Goal: Task Accomplishment & Management: Complete application form

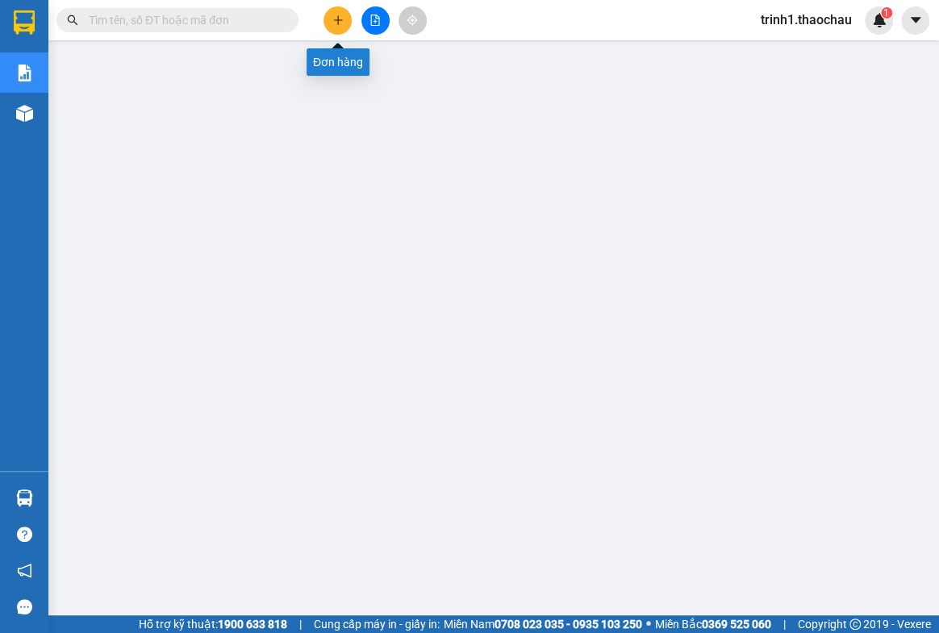
click at [329, 19] on button at bounding box center [337, 20] width 28 height 28
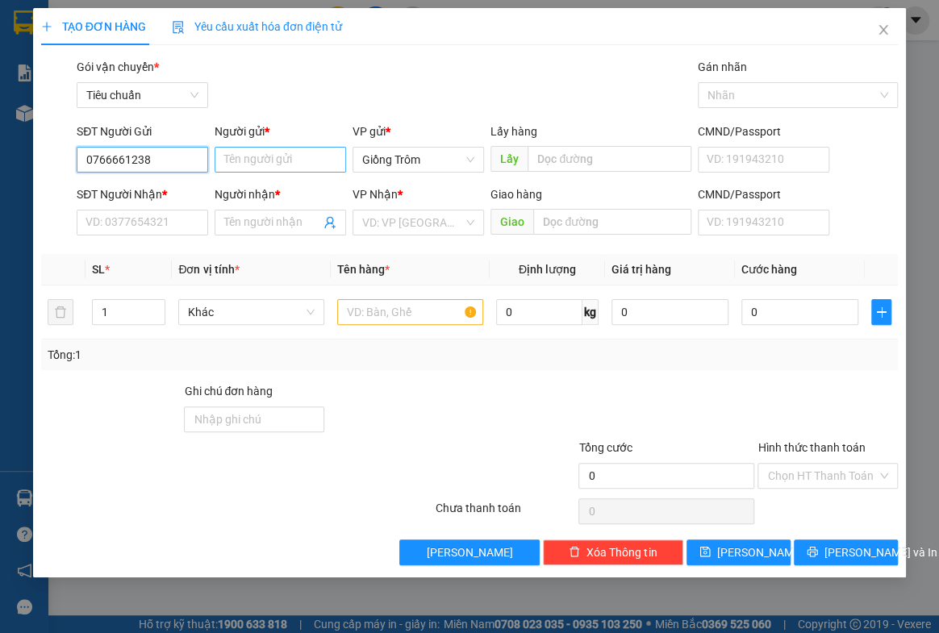
type input "0766661238"
click at [250, 160] on input "Người gửi *" at bounding box center [280, 160] width 131 height 26
type input "b"
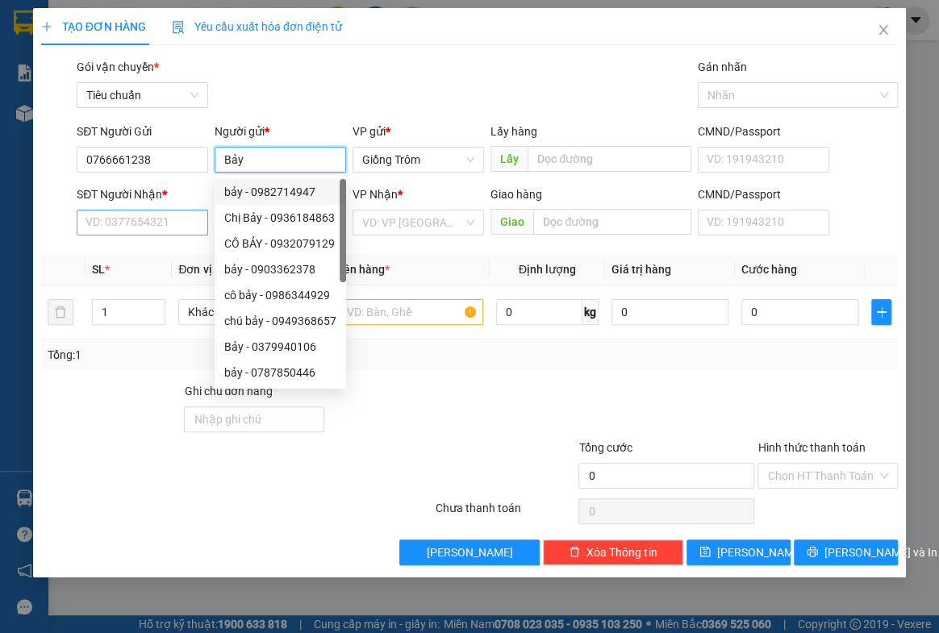
type input "Bảy"
click at [130, 220] on input "SĐT Người Nhận *" at bounding box center [142, 223] width 131 height 26
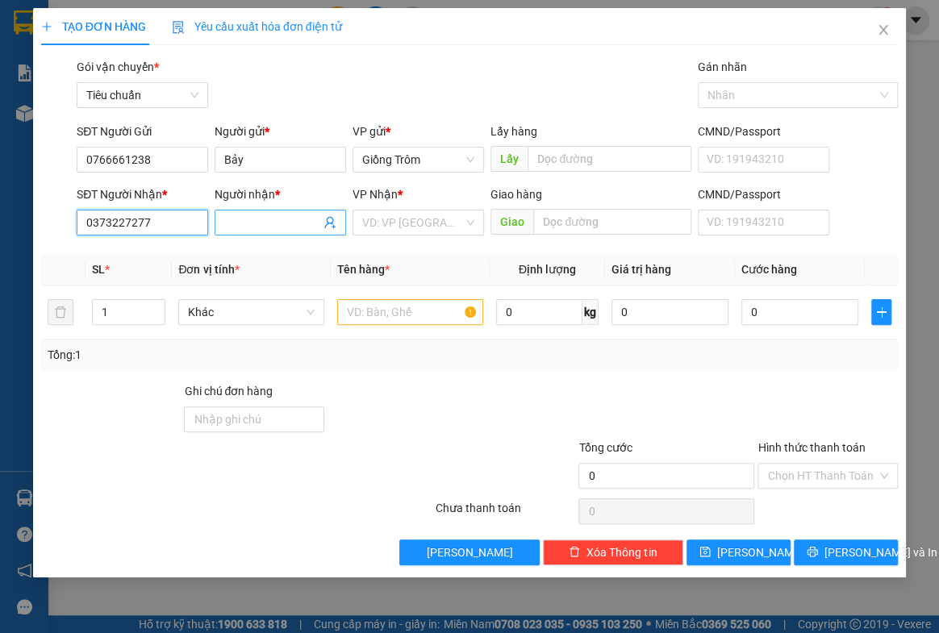
type input "0373227277"
click at [276, 212] on span at bounding box center [280, 223] width 131 height 26
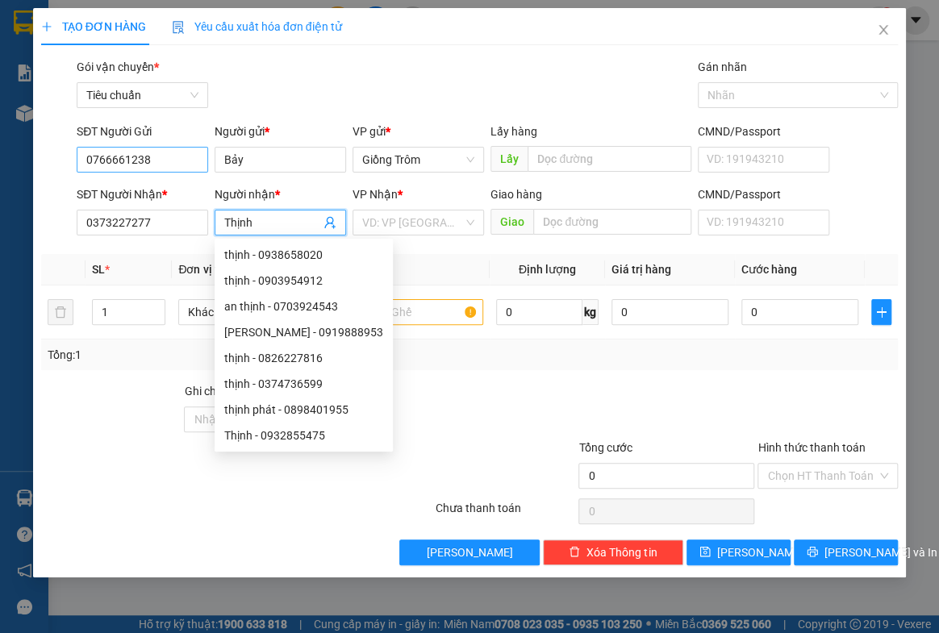
type input "Thịnh"
drag, startPoint x: 174, startPoint y: 154, endPoint x: 0, endPoint y: 136, distance: 175.2
click at [0, 145] on div "TẠO ĐƠN HÀNG Yêu cầu xuất hóa đơn điện tử Transit Pickup Surcharge Ids Transit …" at bounding box center [469, 316] width 939 height 633
click at [0, 140] on div "TẠO ĐƠN HÀNG Yêu cầu xuất hóa đơn điện tử Transit Pickup Surcharge Ids Transit …" at bounding box center [469, 316] width 939 height 633
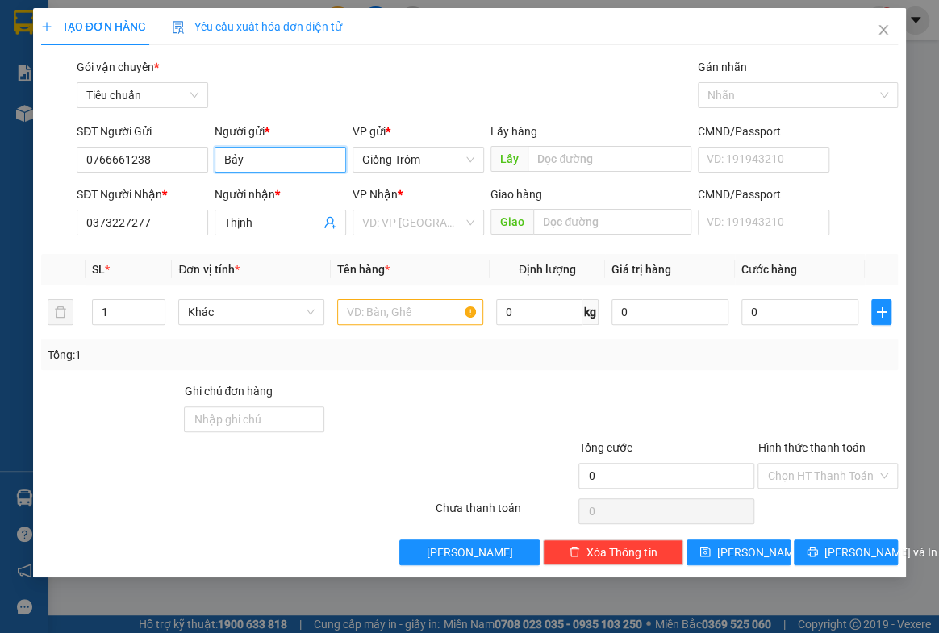
click at [266, 156] on input "Bảy" at bounding box center [280, 160] width 131 height 26
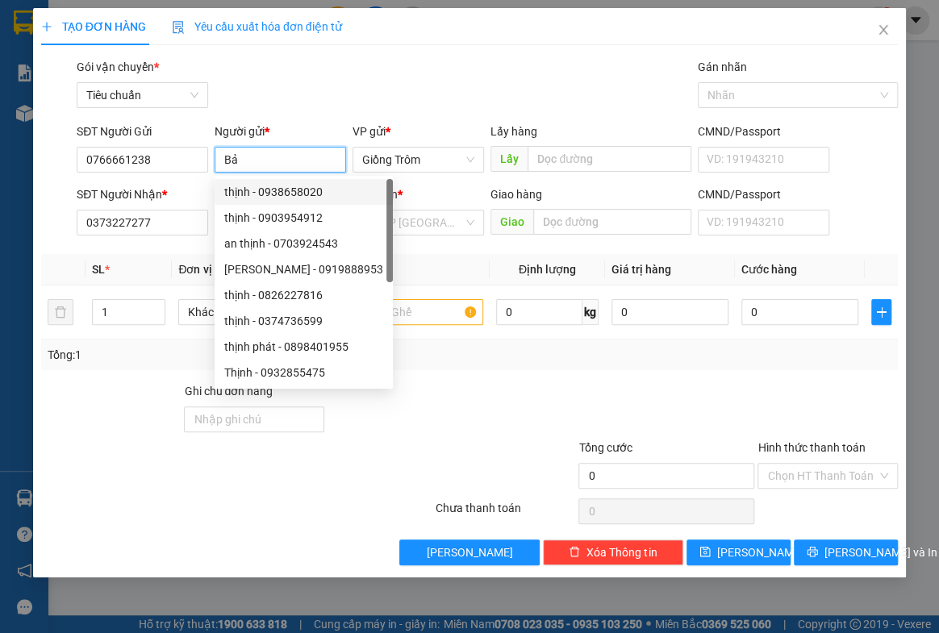
type input "B"
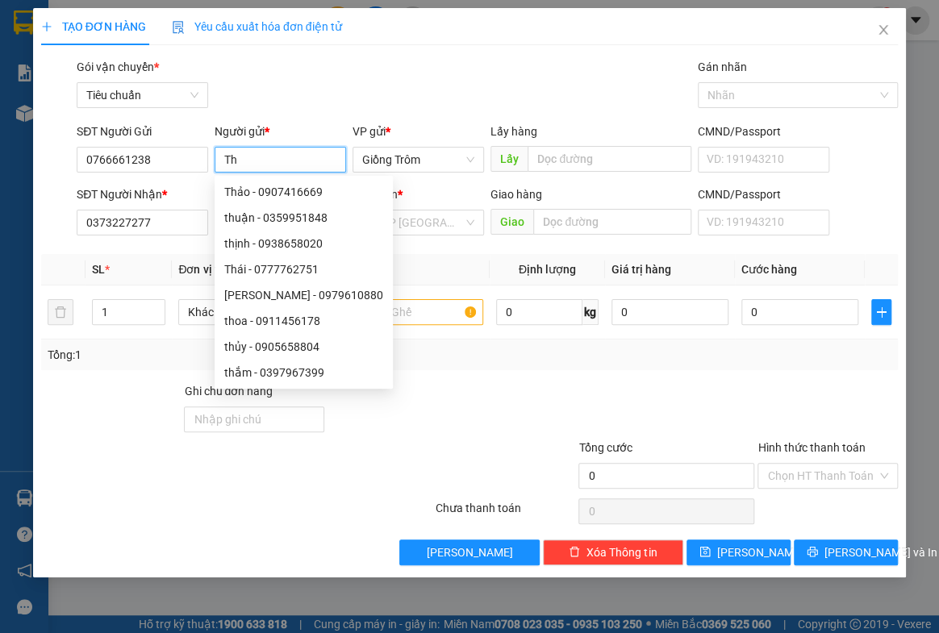
type input "T"
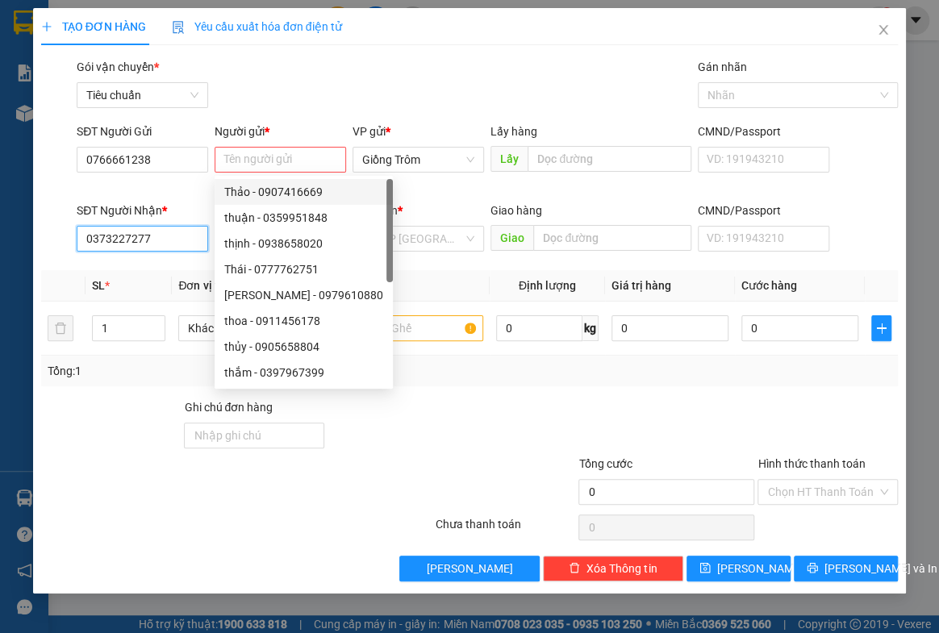
drag, startPoint x: 113, startPoint y: 234, endPoint x: 52, endPoint y: 223, distance: 61.4
click at [58, 226] on div "SĐT Người Nhận * 0373227277 0373227277 Người nhận * Thịnh VP Nhận * VD: VP [GEO…" at bounding box center [470, 230] width 861 height 56
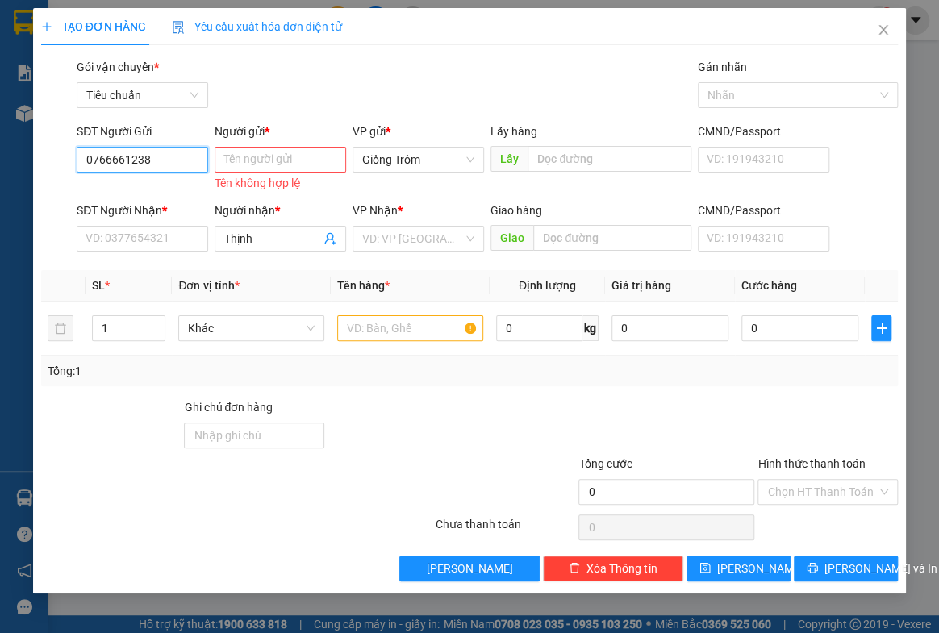
drag, startPoint x: 148, startPoint y: 161, endPoint x: 31, endPoint y: 150, distance: 116.7
click at [31, 150] on div "TẠO ĐƠN HÀNG Yêu cầu xuất hóa đơn điện tử Transit Pickup Surcharge Ids Transit …" at bounding box center [469, 316] width 939 height 633
click at [116, 161] on input "SĐT Người Gửi" at bounding box center [142, 160] width 131 height 26
type input "0373227277"
click at [118, 186] on div "0373227277 - cô 7" at bounding box center [142, 192] width 112 height 18
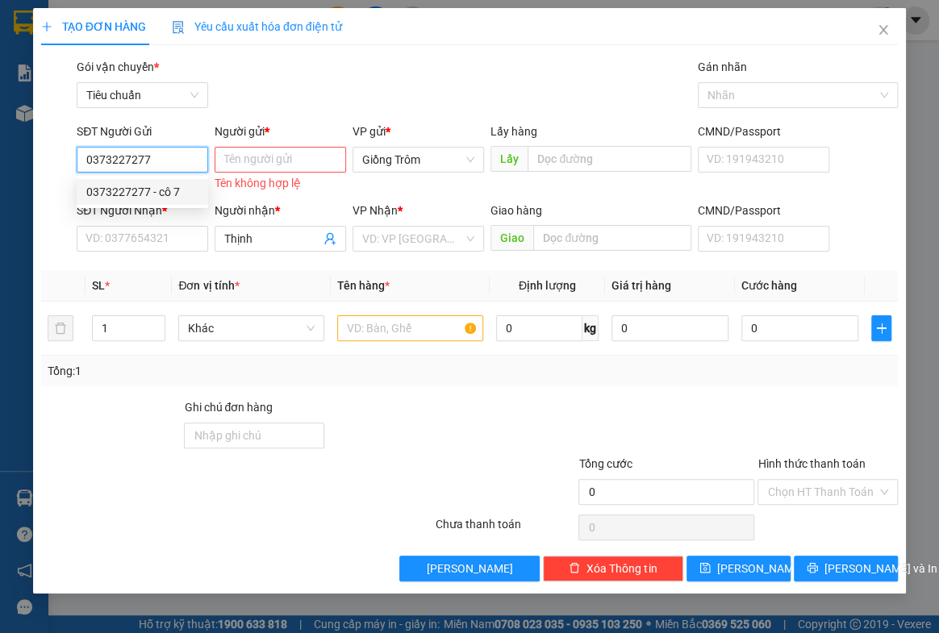
type input "cô 7"
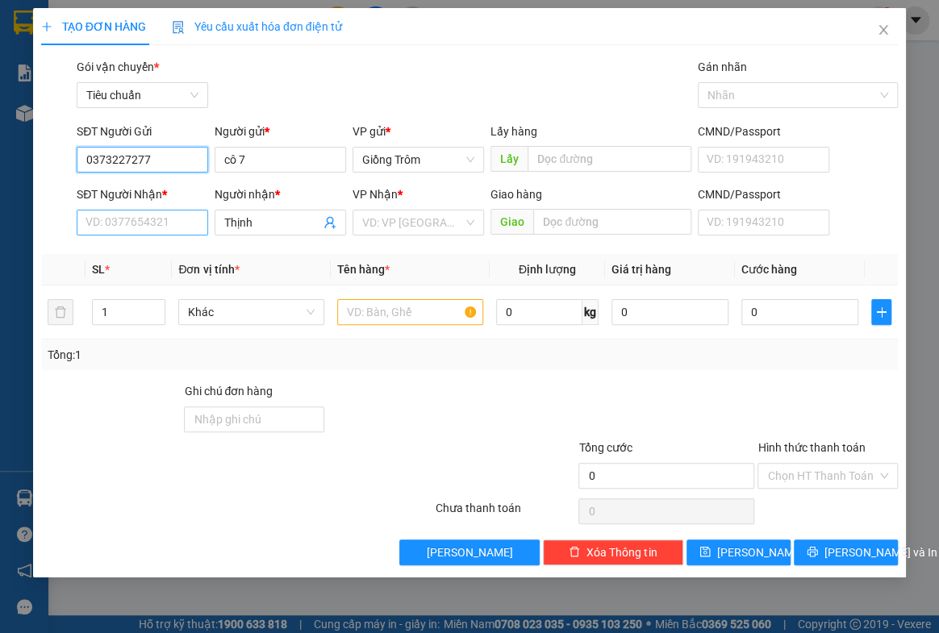
type input "0373227277"
click at [127, 226] on input "SĐT Người Nhận *" at bounding box center [142, 223] width 131 height 26
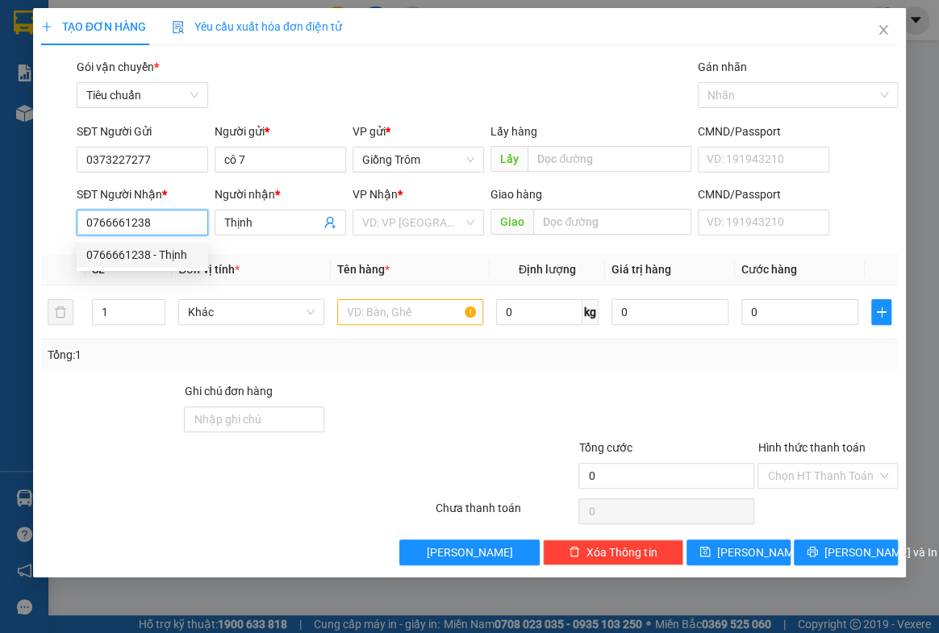
click at [176, 252] on div "0766661238 - Thịnh" at bounding box center [142, 255] width 112 height 18
click at [215, 313] on span "Khác" at bounding box center [251, 312] width 127 height 24
type input "0766661238"
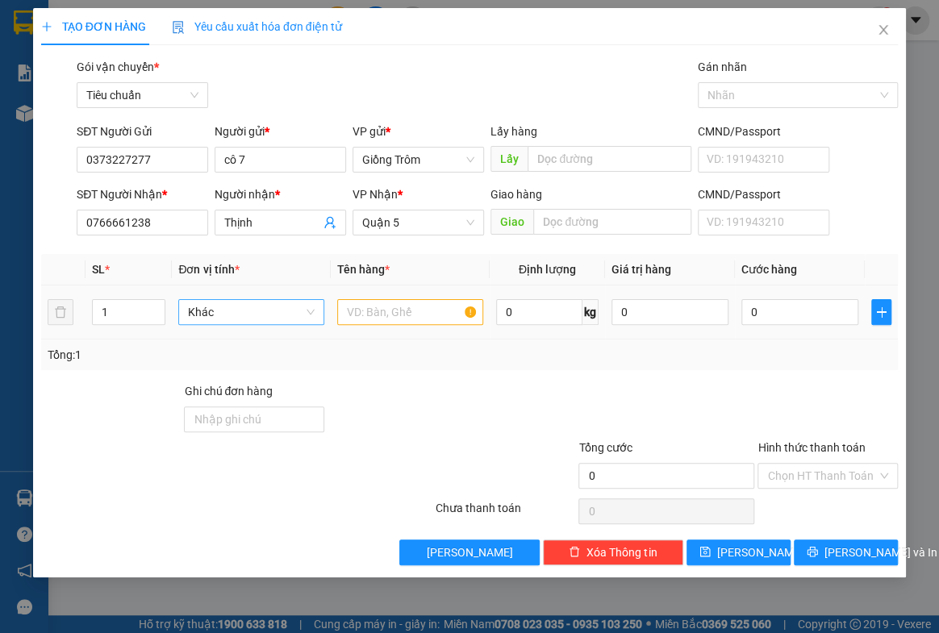
click at [215, 313] on span "Khác" at bounding box center [251, 312] width 127 height 24
type input "bao"
click at [201, 395] on div "Bao vừa" at bounding box center [251, 395] width 127 height 18
click at [364, 311] on input "text" at bounding box center [410, 312] width 146 height 26
type input "dừa"
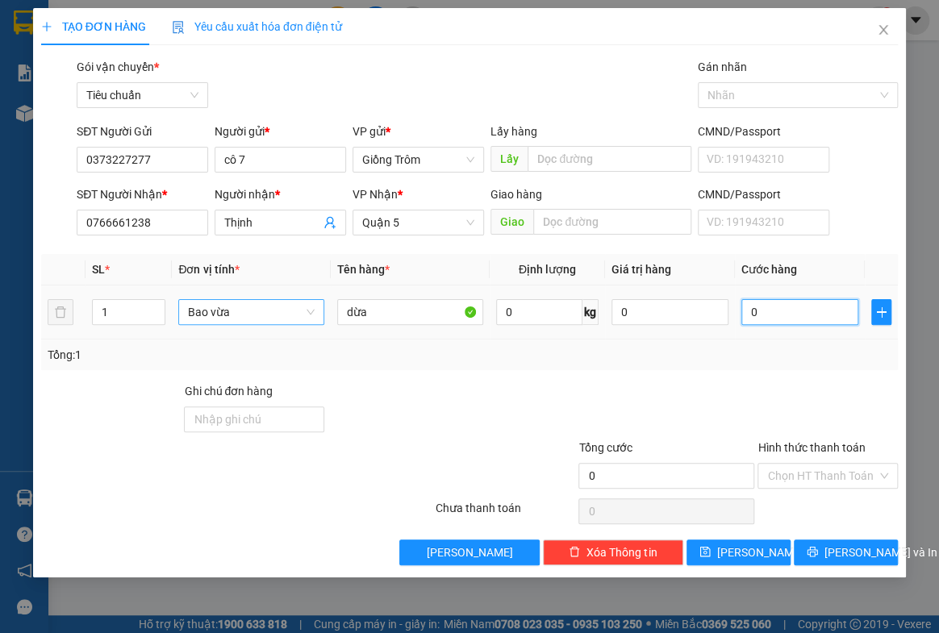
click at [785, 312] on input "0" at bounding box center [799, 312] width 117 height 26
type input "3"
type input "30"
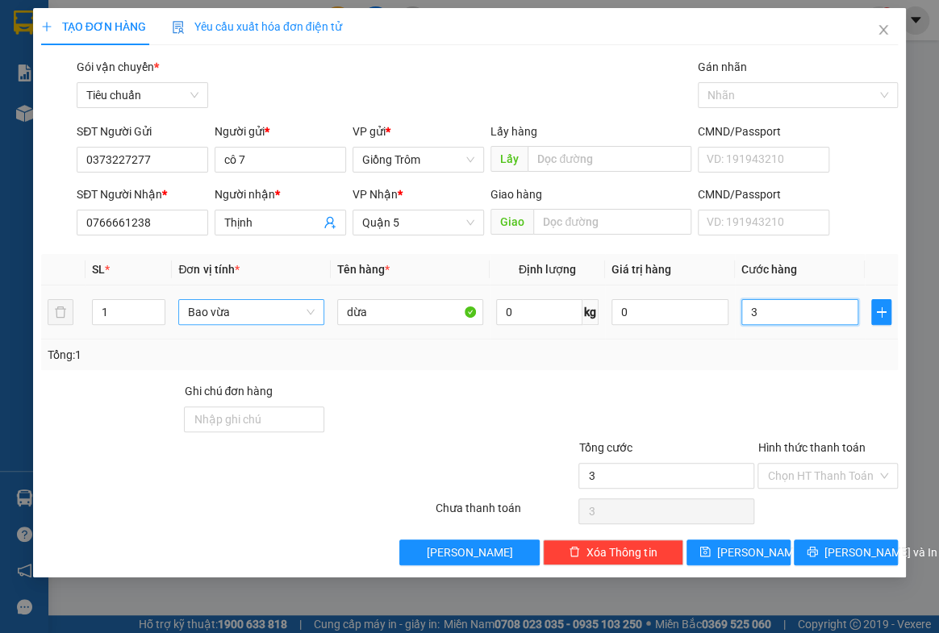
type input "30"
type input "30.000"
click at [790, 468] on input "Hình thức thanh toán" at bounding box center [822, 476] width 110 height 24
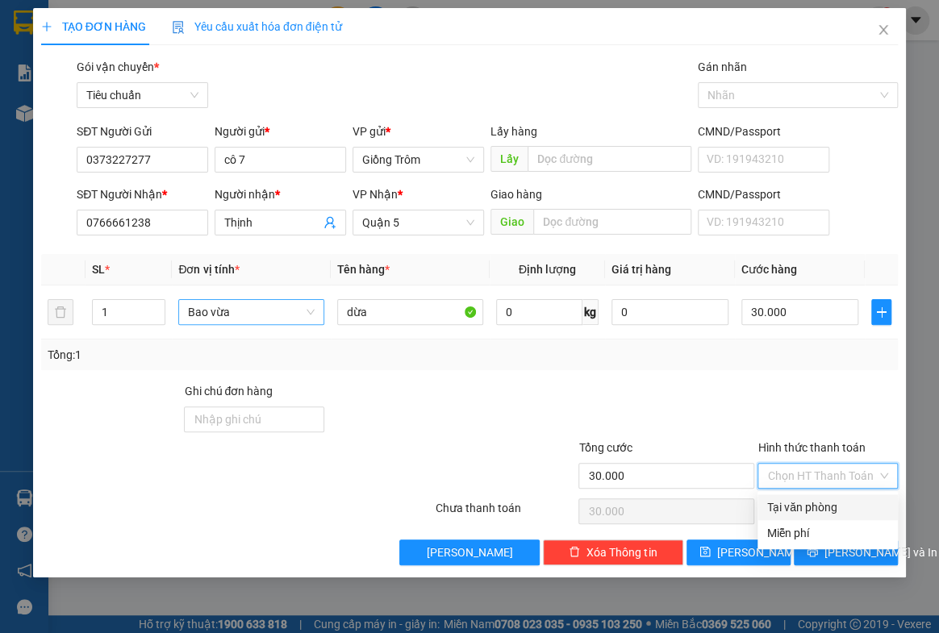
click at [792, 500] on div "Tại văn phòng" at bounding box center [827, 508] width 121 height 18
click at [792, 500] on div "Chọn HT Thanh Toán" at bounding box center [828, 511] width 144 height 32
type input "0"
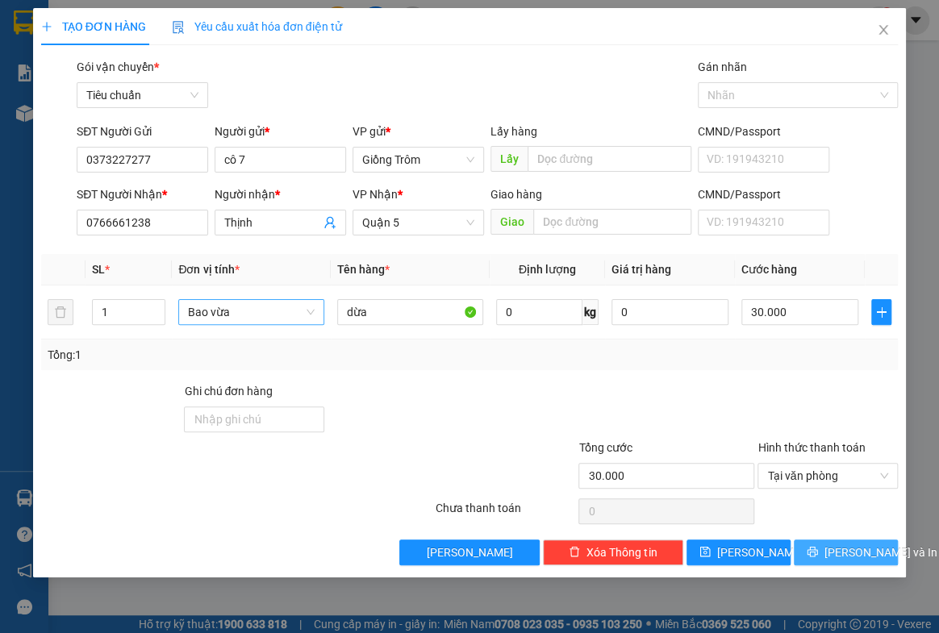
click at [854, 552] on span "[PERSON_NAME] và In" at bounding box center [880, 553] width 113 height 18
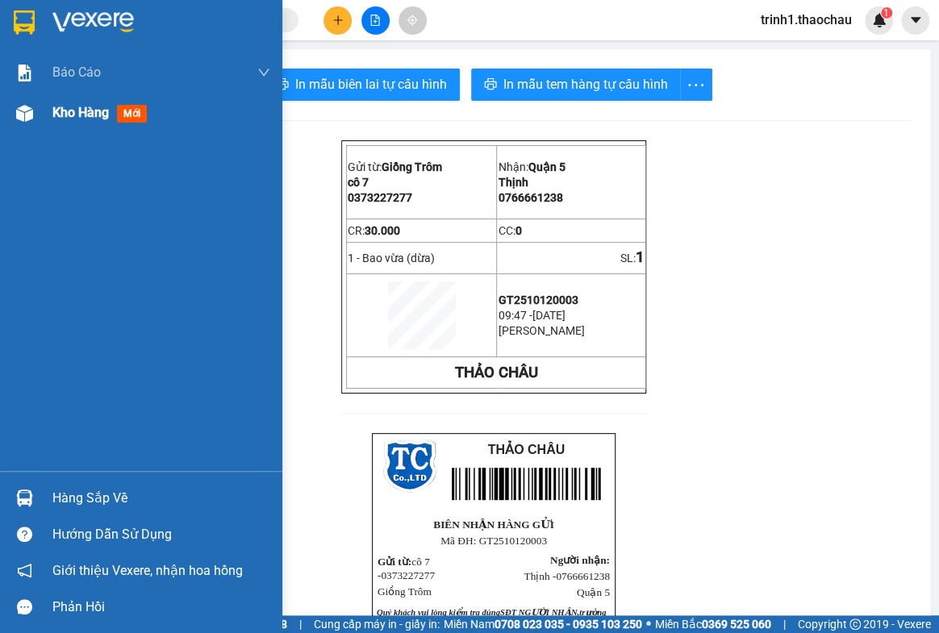
click at [57, 108] on span "Kho hàng" at bounding box center [80, 112] width 56 height 15
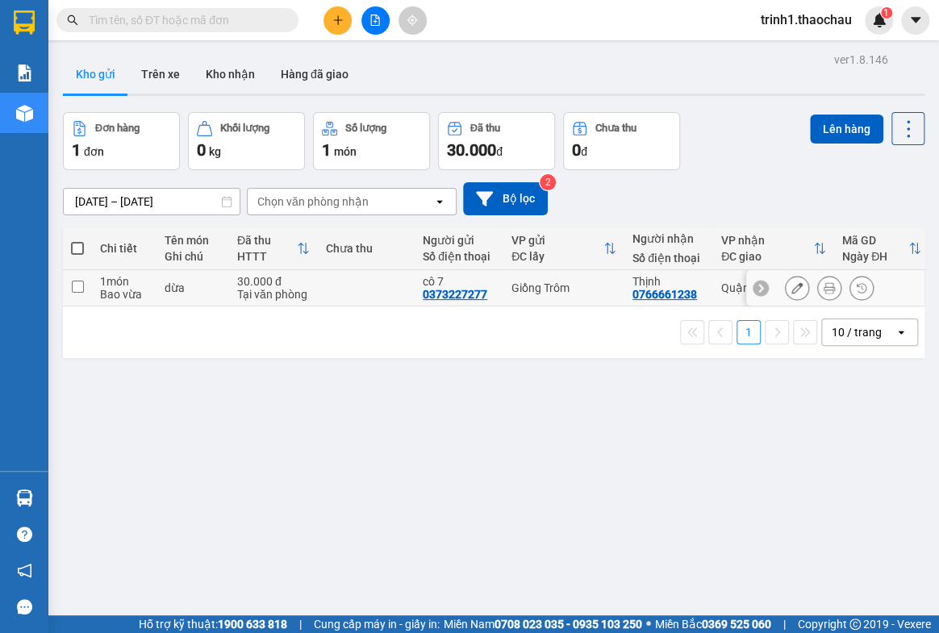
click at [75, 285] on input "checkbox" at bounding box center [78, 287] width 12 height 12
checkbox input "true"
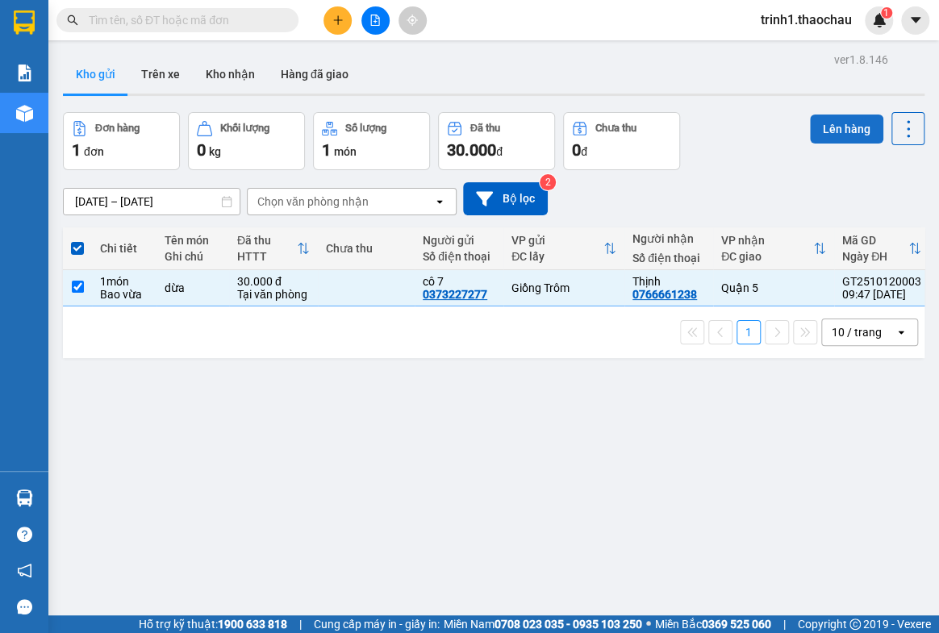
click at [833, 135] on button "Lên hàng" at bounding box center [846, 129] width 73 height 29
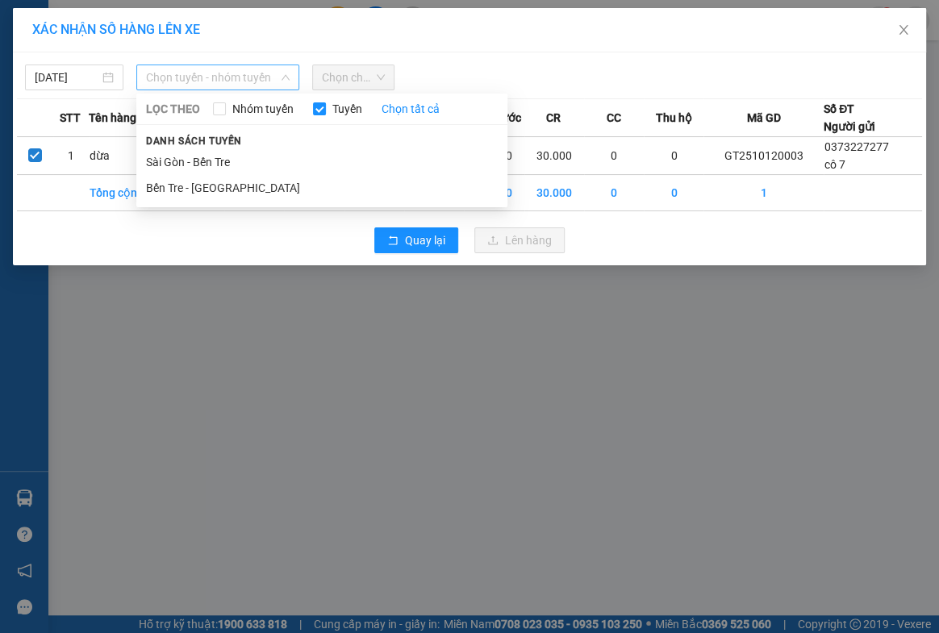
click at [162, 70] on span "Chọn tuyến - nhóm tuyến" at bounding box center [217, 77] width 143 height 24
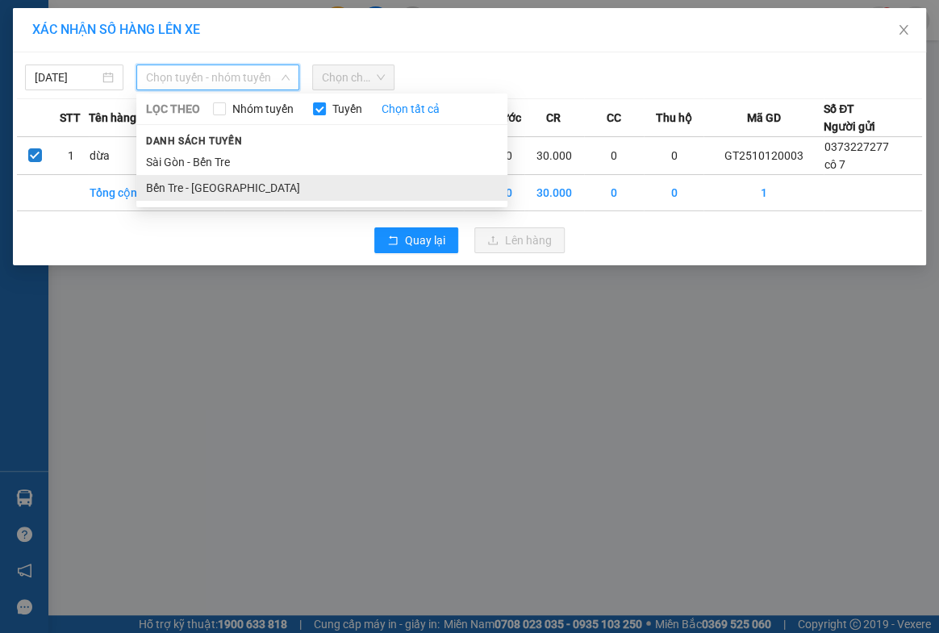
click at [159, 185] on li "Bến Tre - [GEOGRAPHIC_DATA]" at bounding box center [321, 188] width 371 height 26
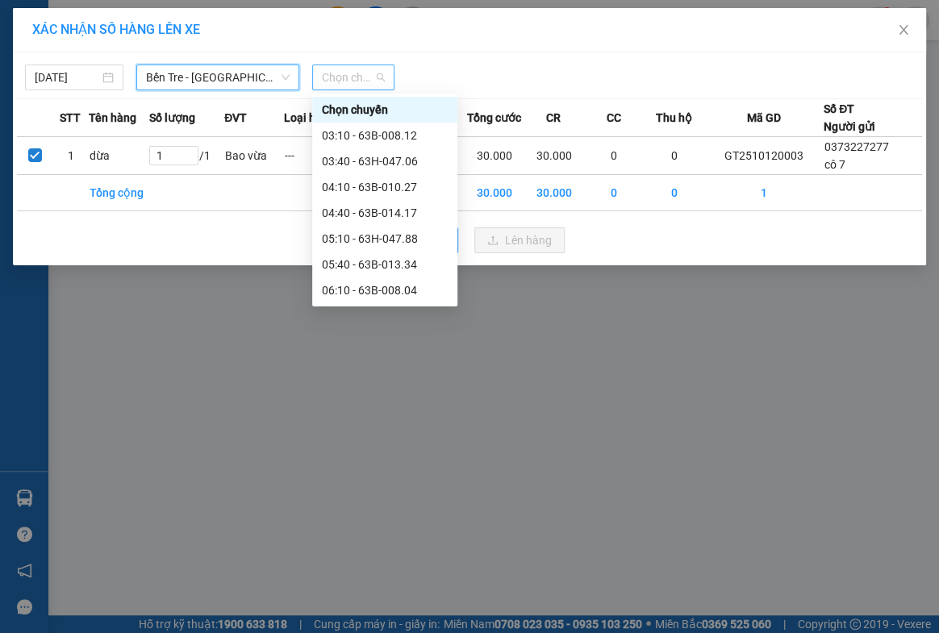
click at [365, 74] on span "Chọn chuyến" at bounding box center [354, 77] width 64 height 24
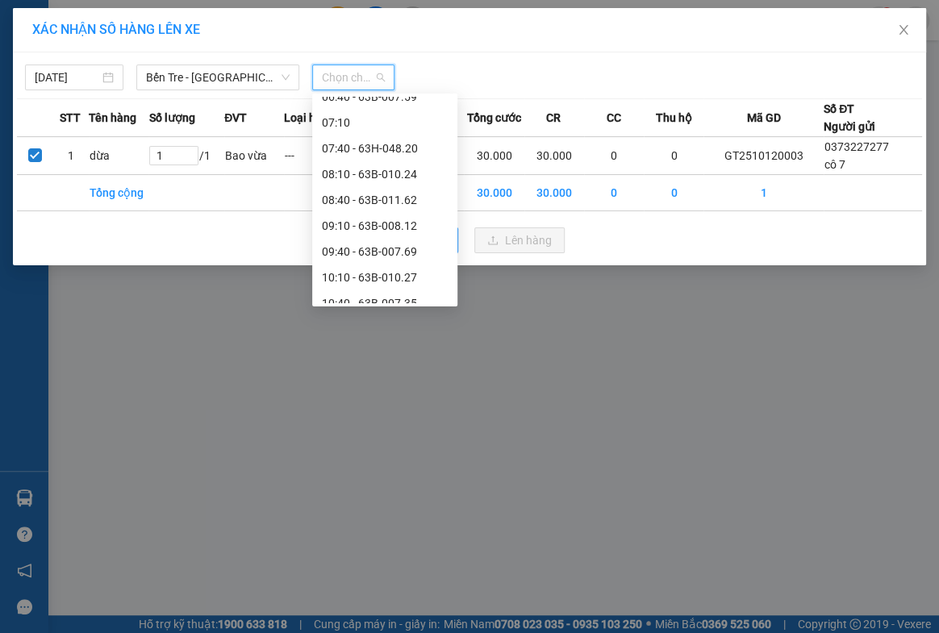
scroll to position [366, 0]
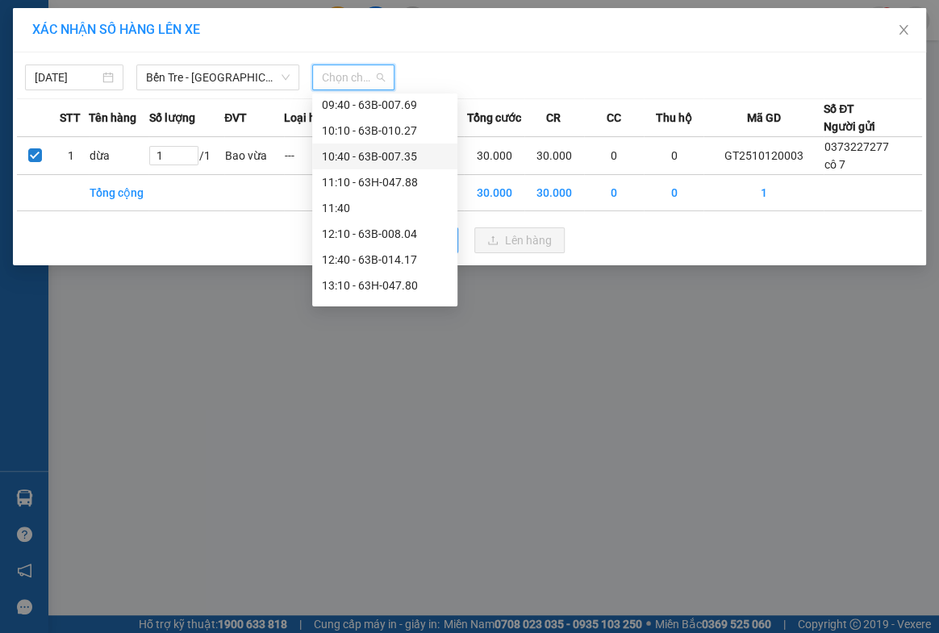
click at [357, 152] on div "10:40 - 63B-007.35" at bounding box center [385, 157] width 126 height 18
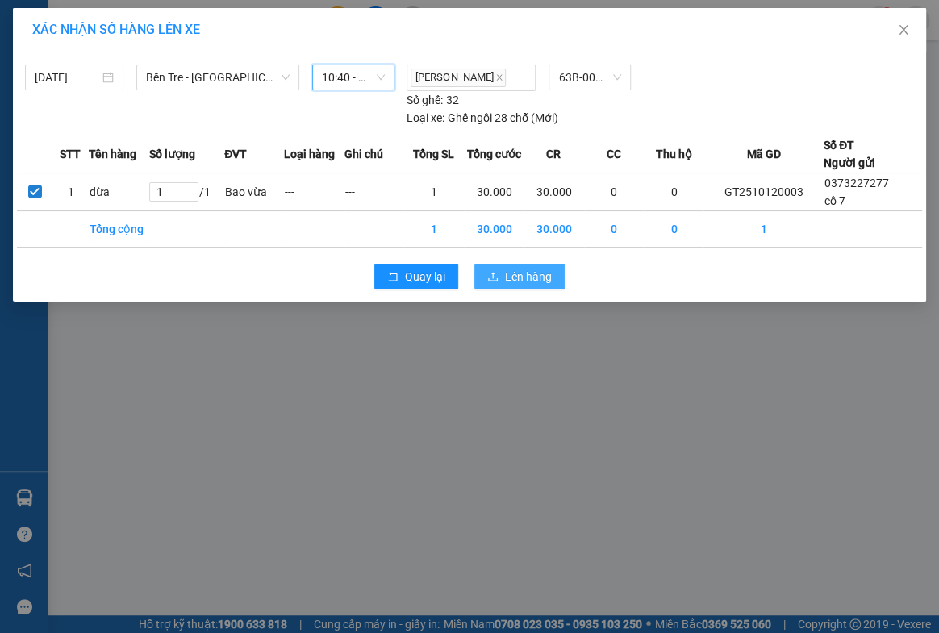
click at [542, 274] on span "Lên hàng" at bounding box center [528, 277] width 47 height 18
